Goal: Ask a question: Seek information or help from site administrators or community

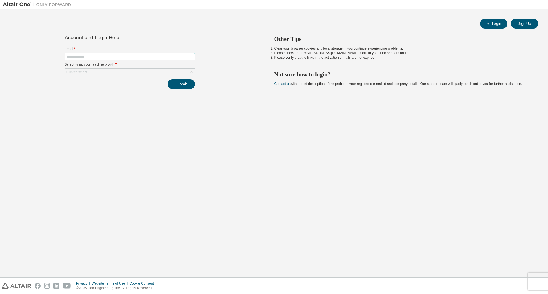
click at [104, 54] on span at bounding box center [130, 56] width 130 height 7
click at [106, 55] on input "text" at bounding box center [129, 57] width 127 height 5
click at [99, 56] on input "text" at bounding box center [129, 57] width 127 height 5
type input "**********"
click at [103, 74] on div "Click to select" at bounding box center [130, 72] width 130 height 7
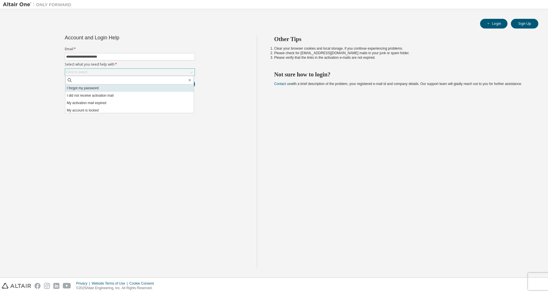
click at [88, 90] on li "I forgot my password" at bounding box center [129, 88] width 128 height 7
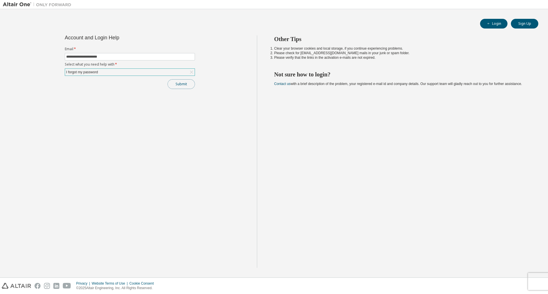
click at [187, 85] on button "Submit" at bounding box center [181, 84] width 27 height 10
click at [188, 83] on button "Submit" at bounding box center [181, 84] width 27 height 10
click at [94, 73] on div "I forgot my password" at bounding box center [81, 72] width 33 height 6
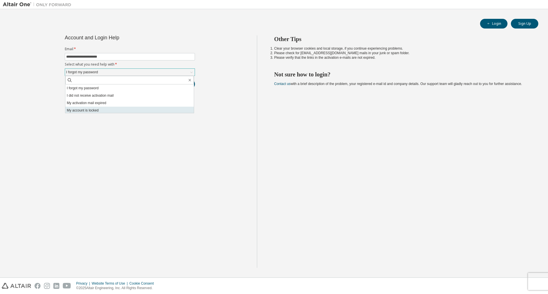
click at [94, 110] on li "My account is locked" at bounding box center [129, 110] width 128 height 7
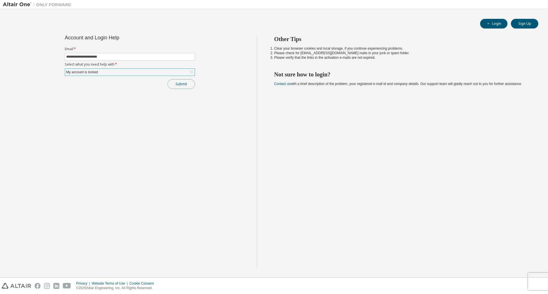
click at [178, 83] on button "Submit" at bounding box center [181, 84] width 27 height 10
click at [105, 71] on div "My account is locked" at bounding box center [130, 72] width 130 height 7
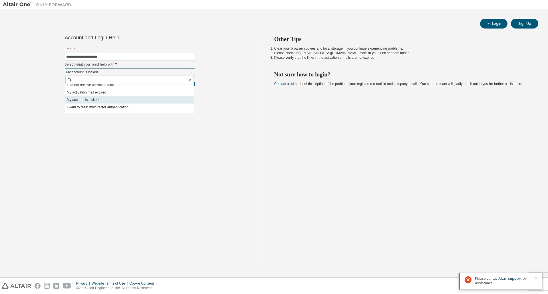
scroll to position [16, 0]
click at [101, 109] on li "I don't know but can't login" at bounding box center [129, 109] width 128 height 7
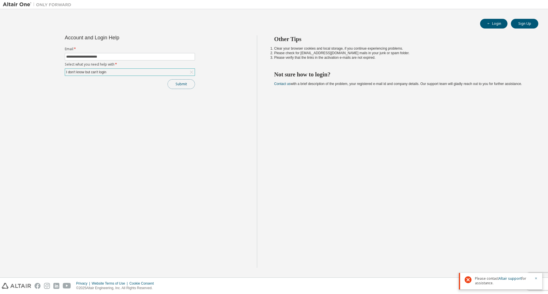
click at [171, 84] on button "Submit" at bounding box center [181, 84] width 27 height 10
click at [508, 277] on link "Altair support" at bounding box center [510, 278] width 23 height 5
click at [176, 83] on button "Submit" at bounding box center [181, 84] width 27 height 10
click at [434, 255] on div "Other Tips Clear your browser cookies and local storage, if you continue experi…" at bounding box center [401, 151] width 289 height 233
click at [536, 278] on icon "button" at bounding box center [535, 278] width 3 height 3
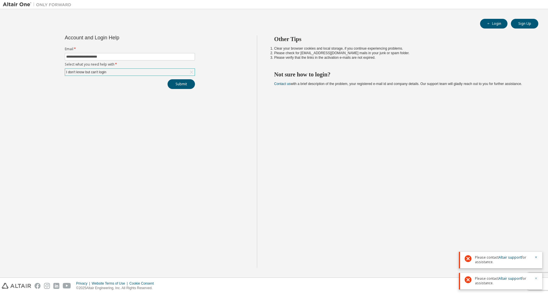
click at [536, 278] on icon "button" at bounding box center [535, 278] width 3 height 3
click at [537, 279] on icon "button" at bounding box center [535, 278] width 3 height 3
click at [88, 70] on div "I don't know but can't login" at bounding box center [86, 72] width 42 height 6
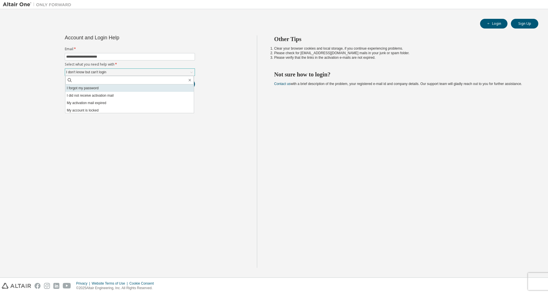
click at [85, 89] on li "I forgot my password" at bounding box center [129, 88] width 128 height 7
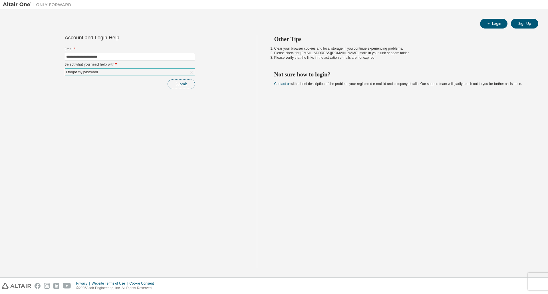
click at [181, 84] on button "Submit" at bounding box center [181, 84] width 27 height 10
